Goal: Task Accomplishment & Management: Use online tool/utility

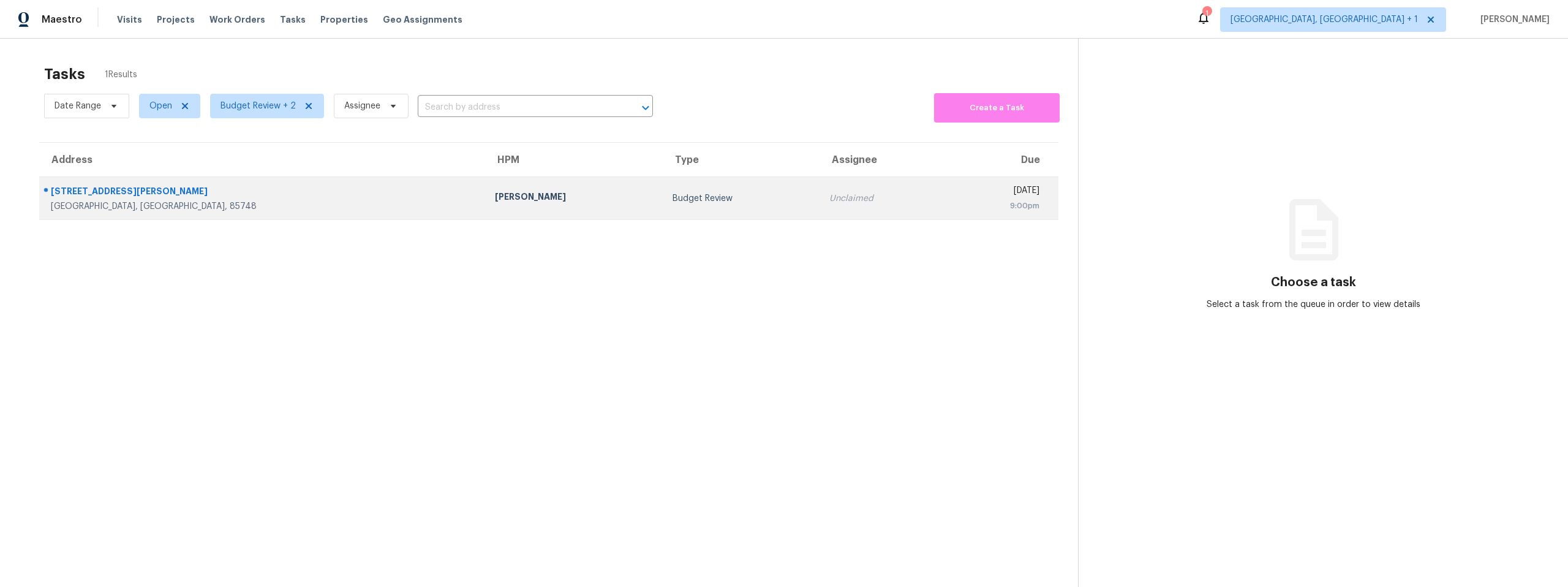
click at [131, 187] on div "[STREET_ADDRESS][PERSON_NAME]" at bounding box center [262, 193] width 424 height 15
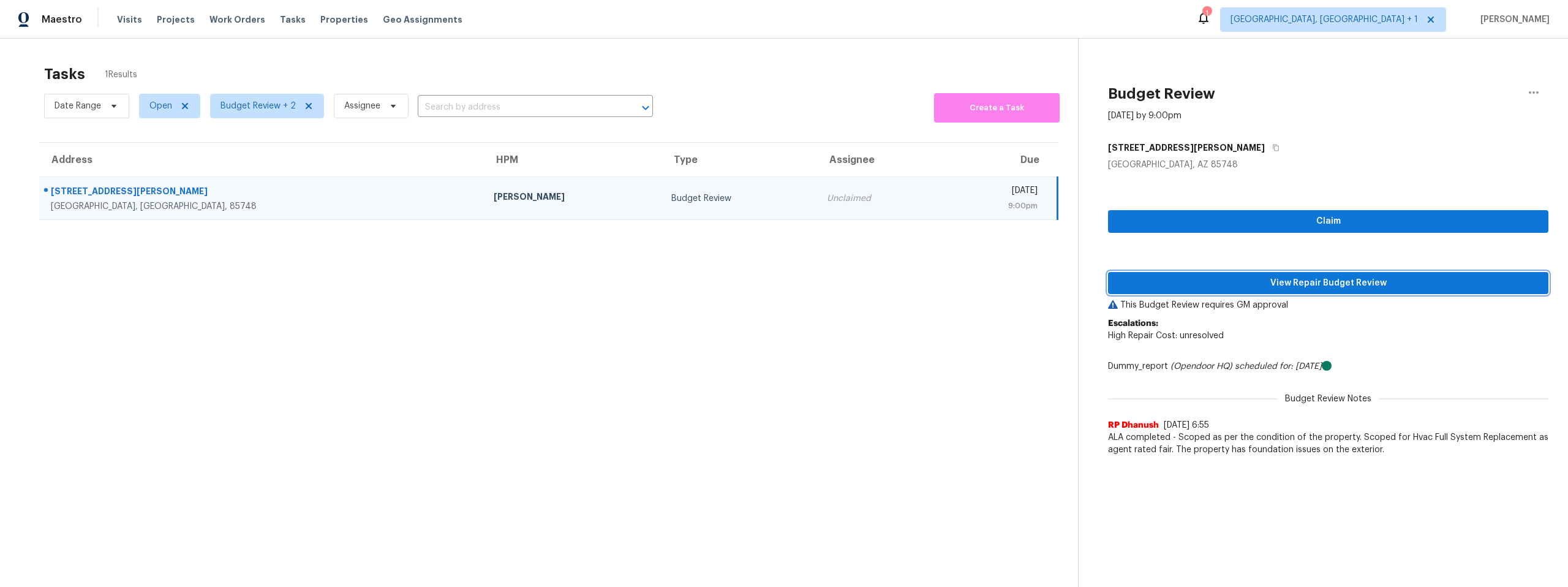
click at [1201, 283] on span "View Repair Budget Review" at bounding box center [1328, 283] width 421 height 15
drag, startPoint x: 516, startPoint y: 396, endPoint x: 490, endPoint y: 386, distance: 27.9
click at [516, 396] on section "Tasks 1 Results Date Range Open Budget Review + 2 Assignee ​ Create a Task Addr…" at bounding box center [549, 342] width 1059 height 567
click at [252, 102] on span "Budget Review + 2" at bounding box center [258, 106] width 76 height 12
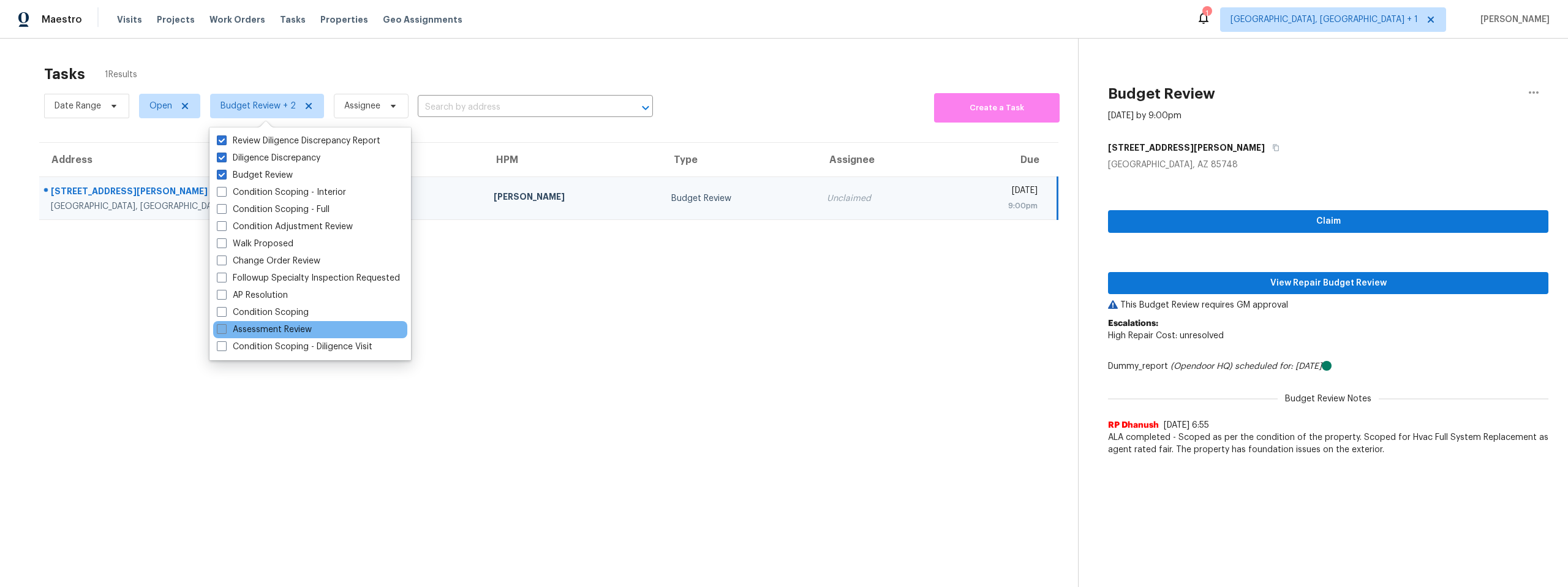
click at [225, 326] on span at bounding box center [221, 329] width 9 height 9
click at [225, 326] on input "Assessment Review" at bounding box center [220, 327] width 8 height 8
click at [223, 327] on span at bounding box center [221, 329] width 9 height 9
click at [223, 327] on input "Assessment Review" at bounding box center [220, 327] width 8 height 8
checkbox input "false"
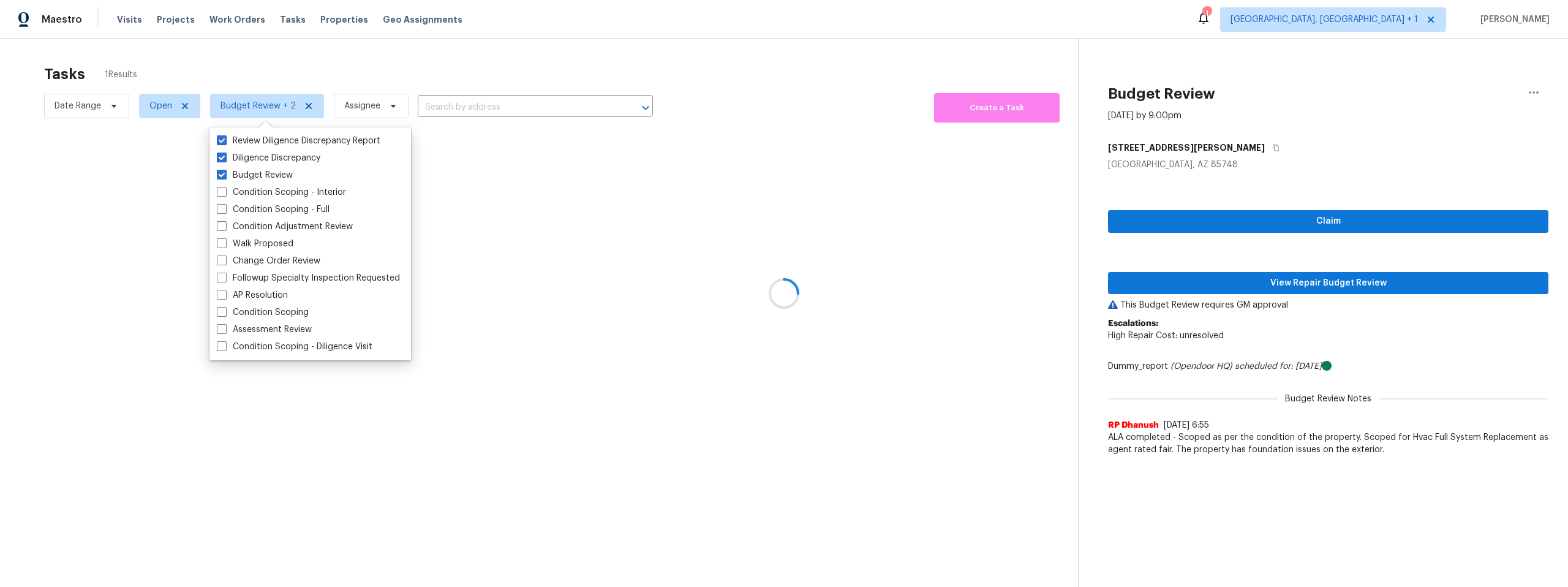
click at [454, 328] on div at bounding box center [784, 294] width 1568 height 587
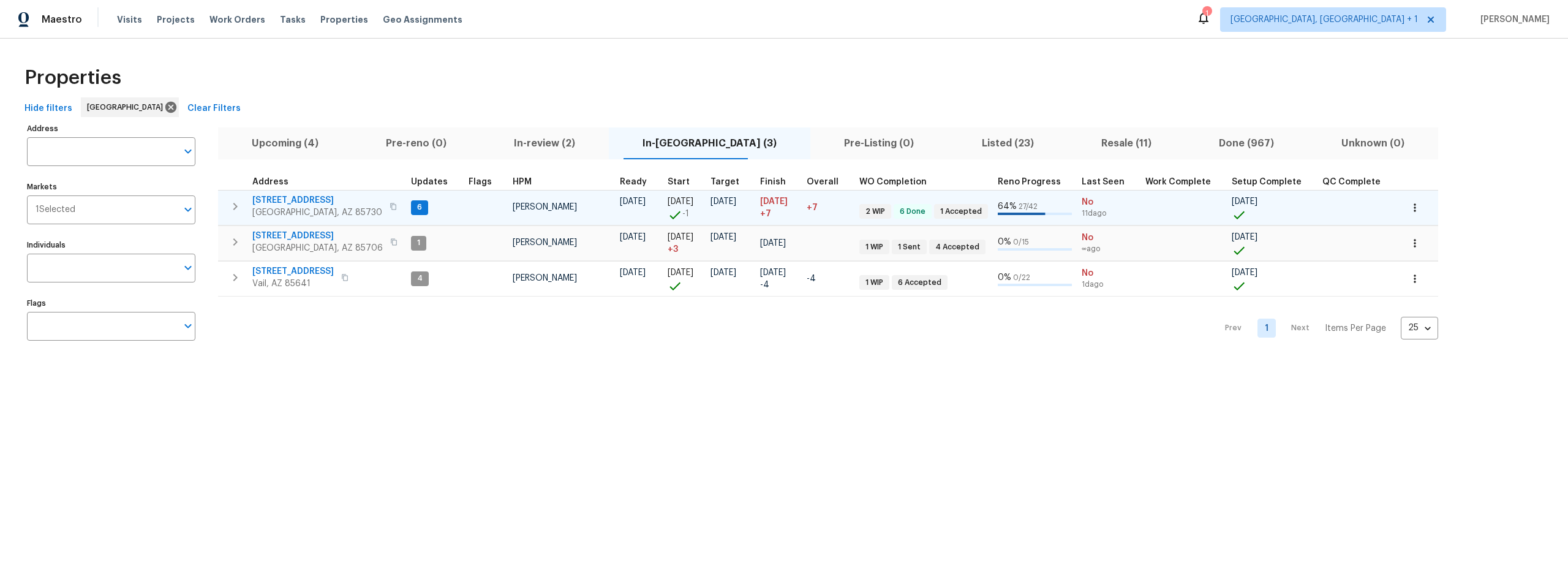
click at [294, 199] on span "8558 E Ruby Dr" at bounding box center [317, 201] width 130 height 12
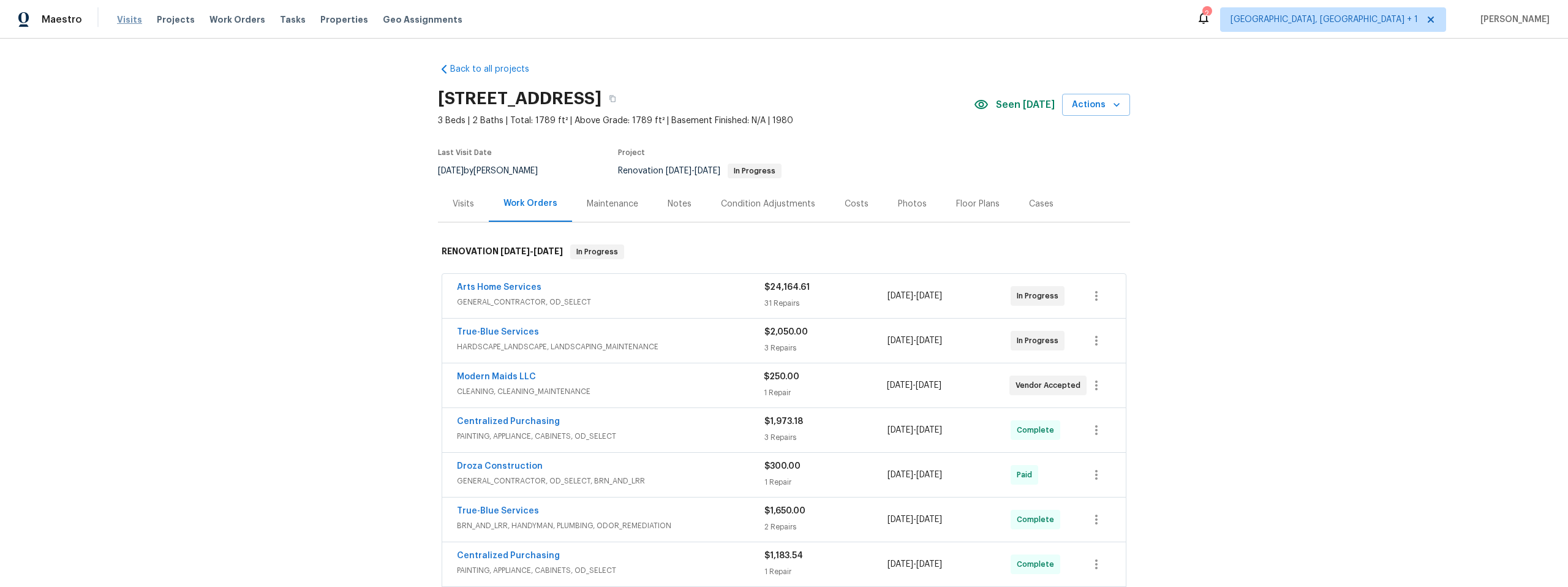
click at [125, 14] on span "Visits" at bounding box center [129, 20] width 25 height 12
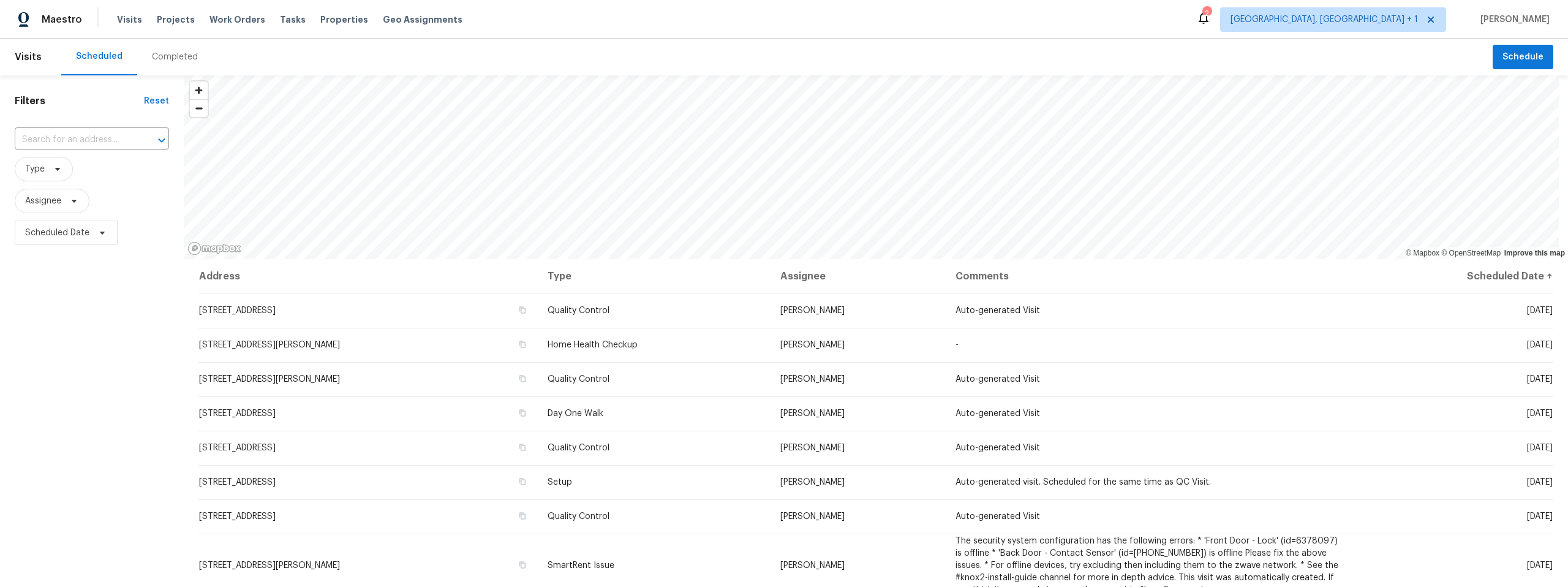
click at [170, 59] on div "Completed" at bounding box center [175, 57] width 46 height 12
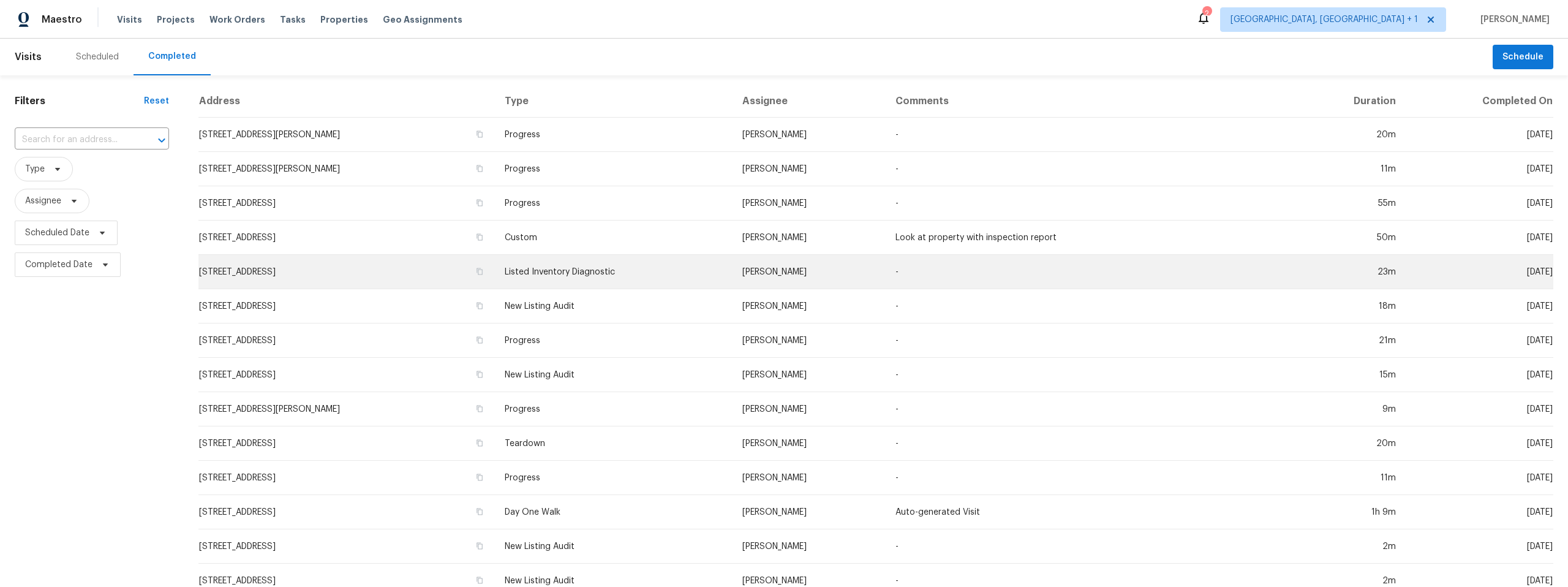
click at [339, 271] on td "350 N Silverbell Rd Apt 8, Tucson, AZ 85745" at bounding box center [347, 272] width 297 height 34
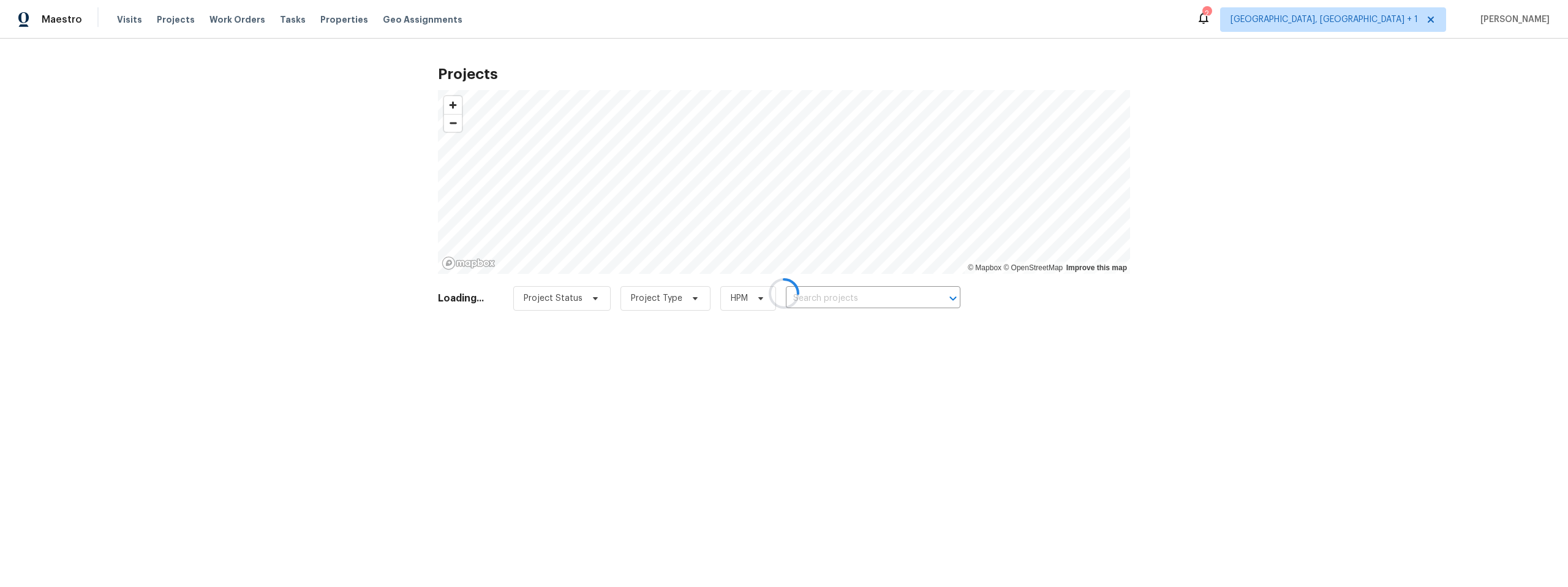
click at [281, 23] on div at bounding box center [784, 294] width 1568 height 587
click at [280, 20] on div at bounding box center [784, 294] width 1568 height 587
click at [278, 17] on div at bounding box center [784, 294] width 1568 height 587
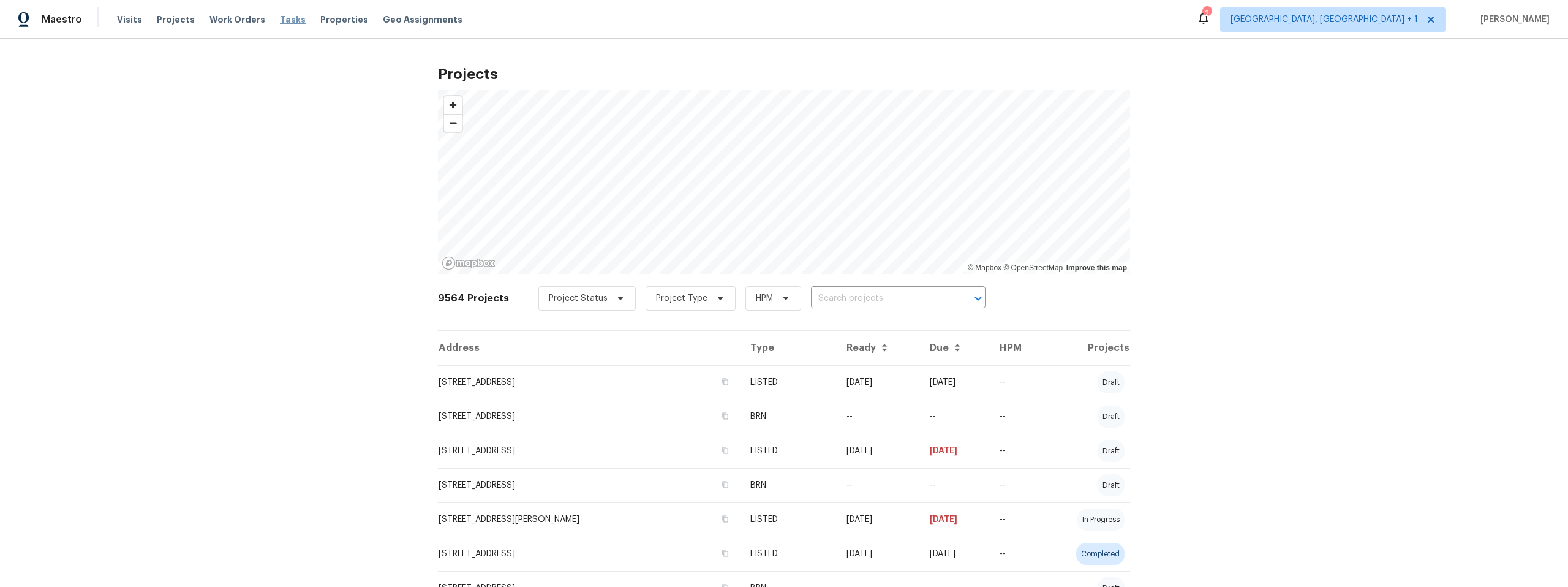
click at [280, 18] on span "Tasks" at bounding box center [293, 20] width 26 height 9
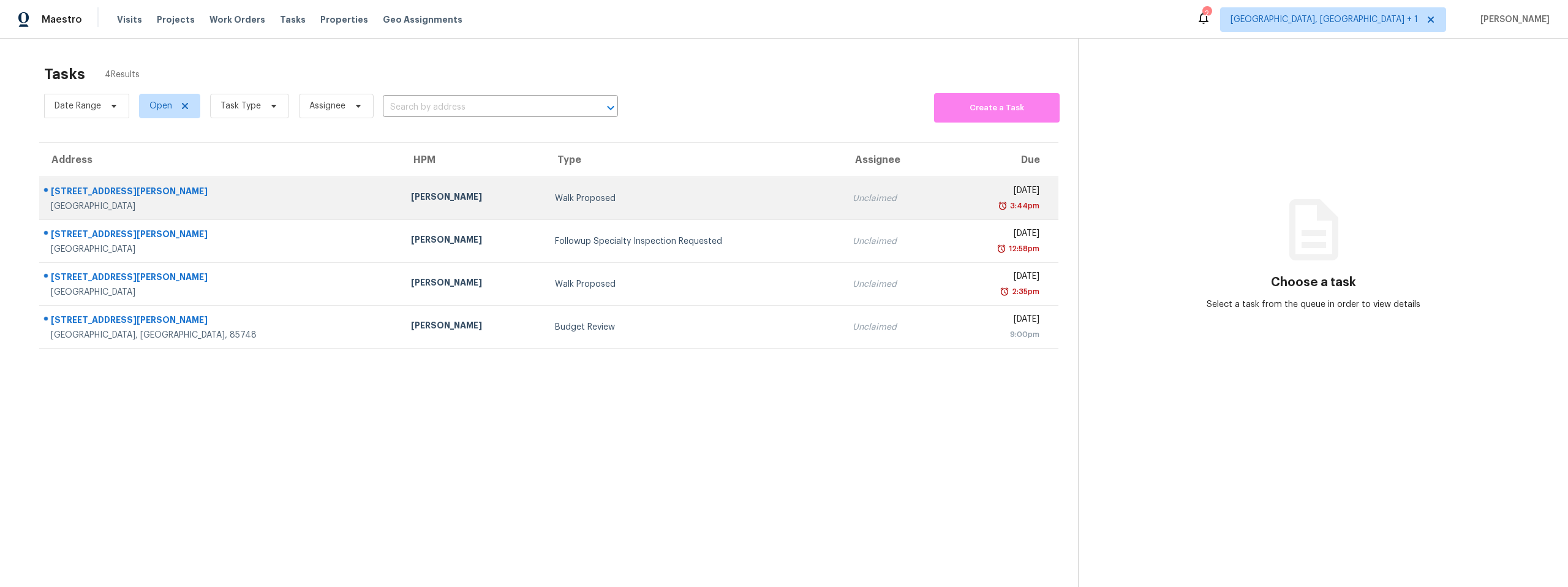
click at [80, 188] on div "[STREET_ADDRESS][PERSON_NAME]" at bounding box center [221, 193] width 341 height 15
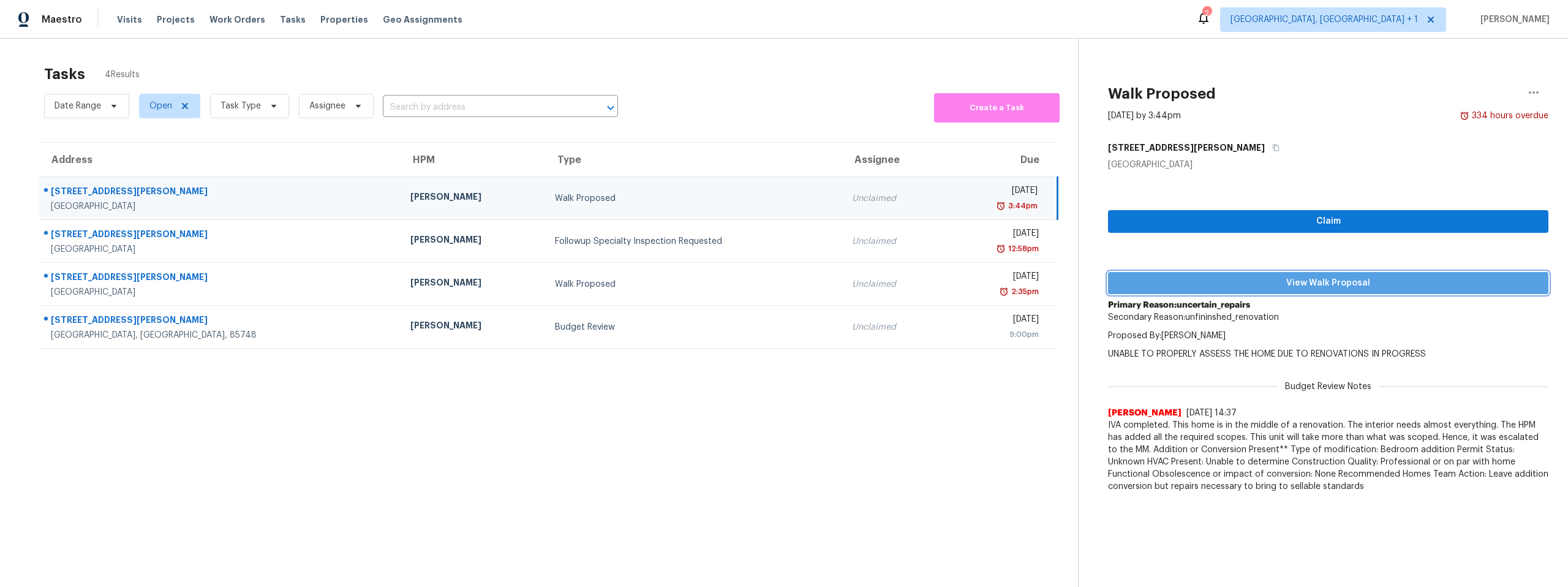
click at [1306, 281] on span "View Walk Proposal" at bounding box center [1328, 283] width 421 height 15
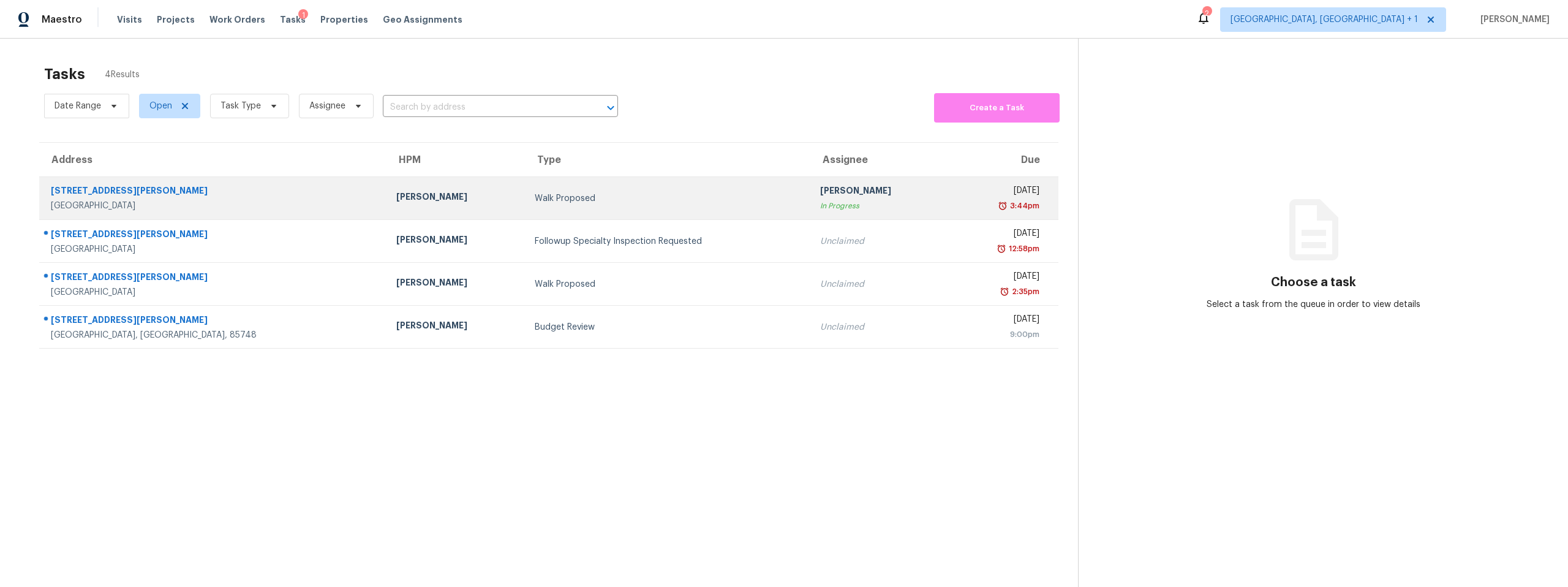
click at [525, 189] on td "Walk Proposed" at bounding box center [668, 199] width 286 height 43
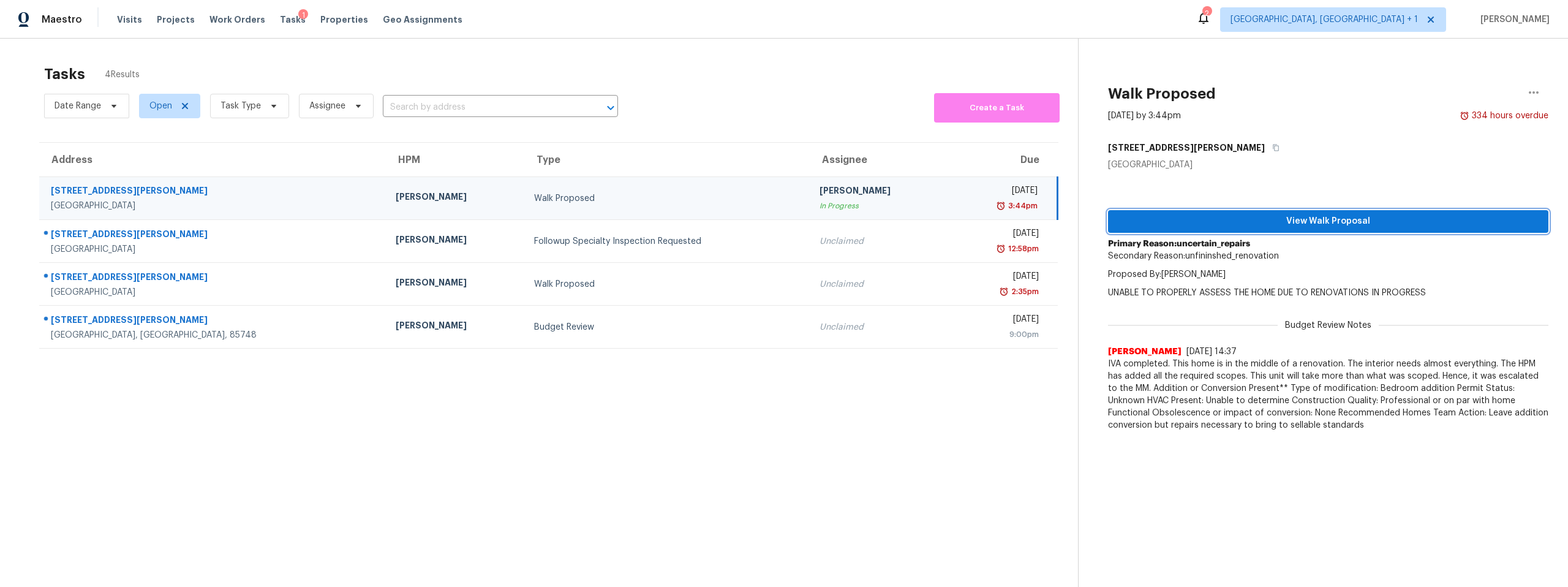
click at [1225, 217] on span "View Walk Proposal" at bounding box center [1328, 221] width 421 height 15
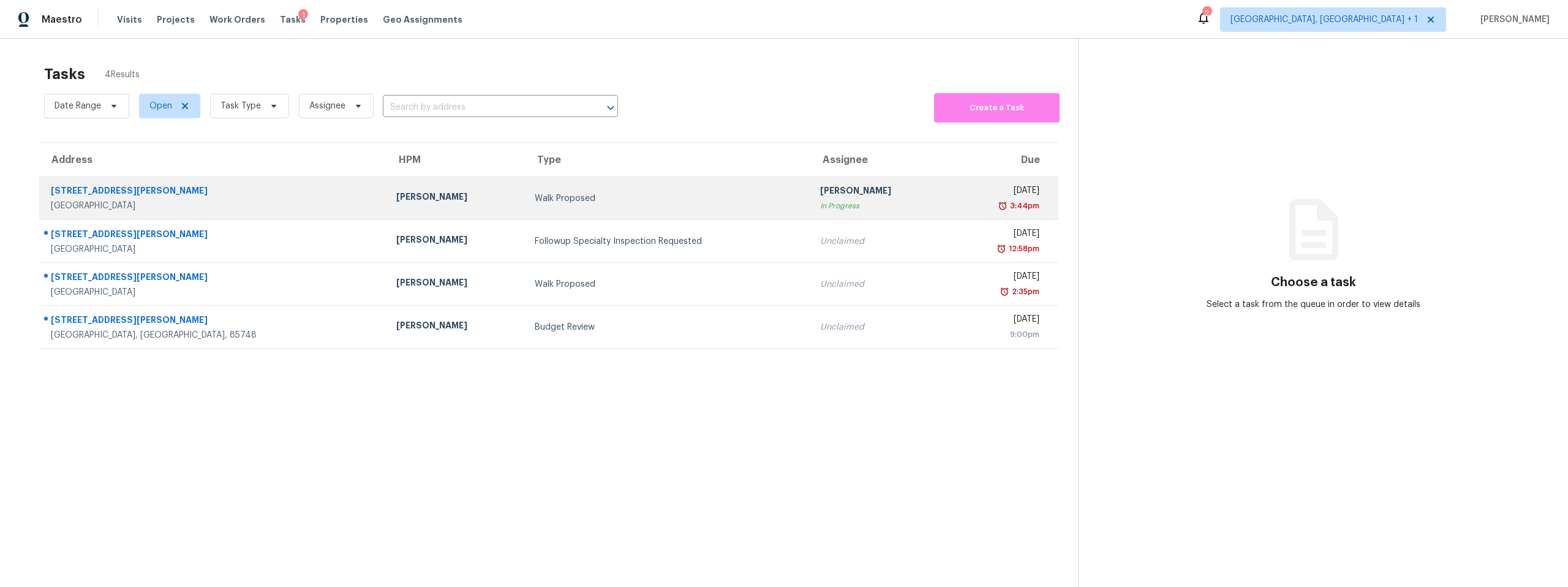
click at [660, 195] on div "Walk Proposed" at bounding box center [667, 199] width 266 height 12
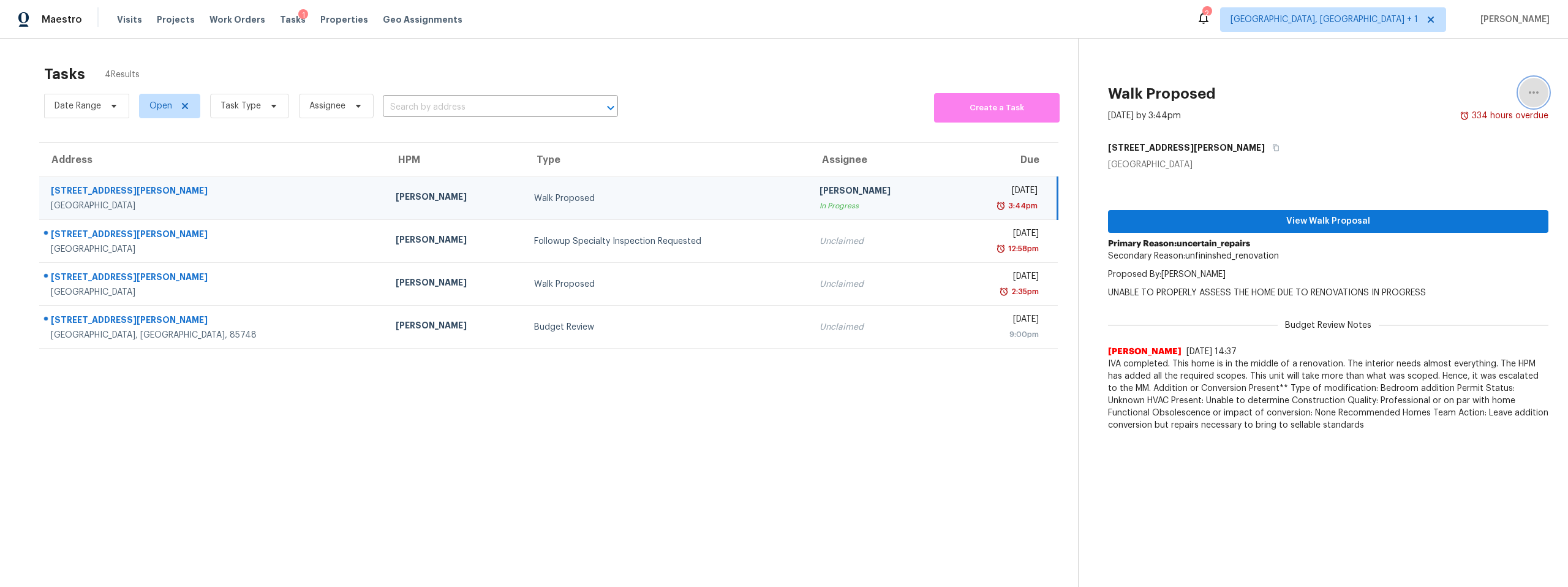
click at [1529, 91] on icon "button" at bounding box center [1534, 92] width 9 height 3
click at [1449, 90] on div "Unclaim this task" at bounding box center [1454, 95] width 96 height 12
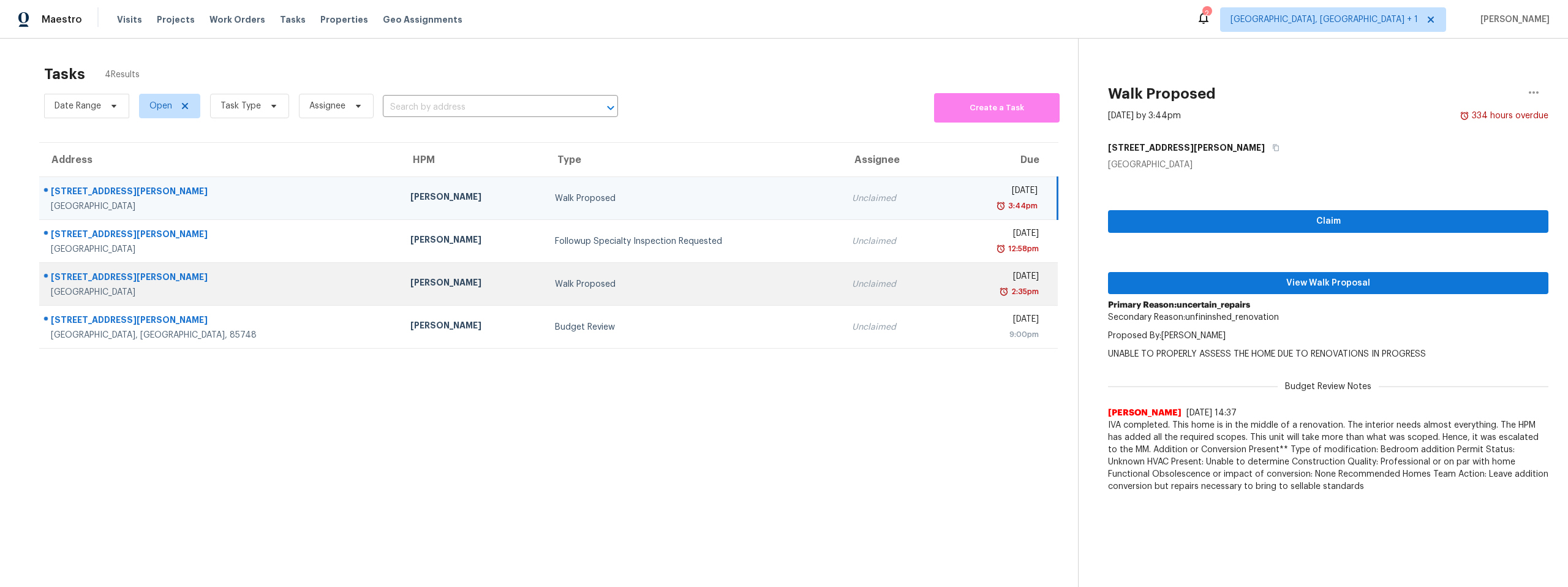
click at [122, 280] on div "[STREET_ADDRESS][PERSON_NAME]" at bounding box center [220, 279] width 340 height 15
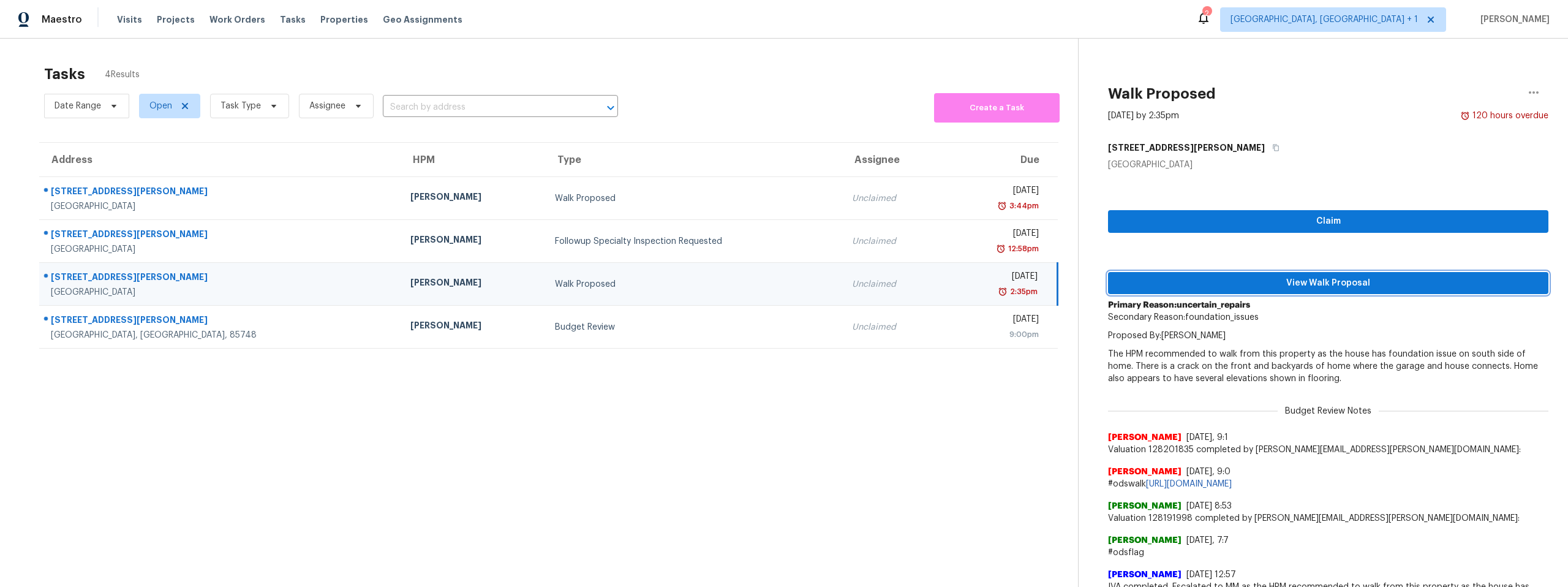
click at [1293, 279] on span "View Walk Proposal" at bounding box center [1328, 283] width 421 height 15
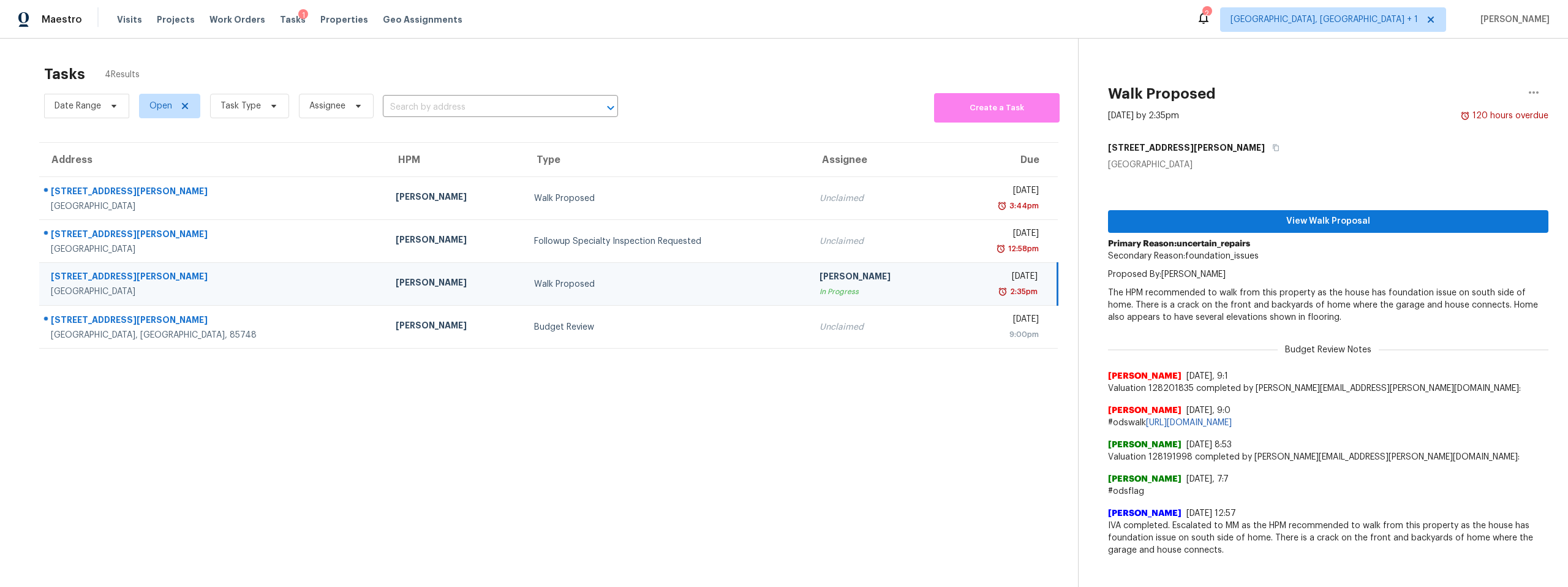
click at [578, 432] on section "Tasks 4 Results Date Range Open Task Type Assignee ​ Create a Task Address HPM …" at bounding box center [549, 342] width 1059 height 567
